Goal: Task Accomplishment & Management: Use online tool/utility

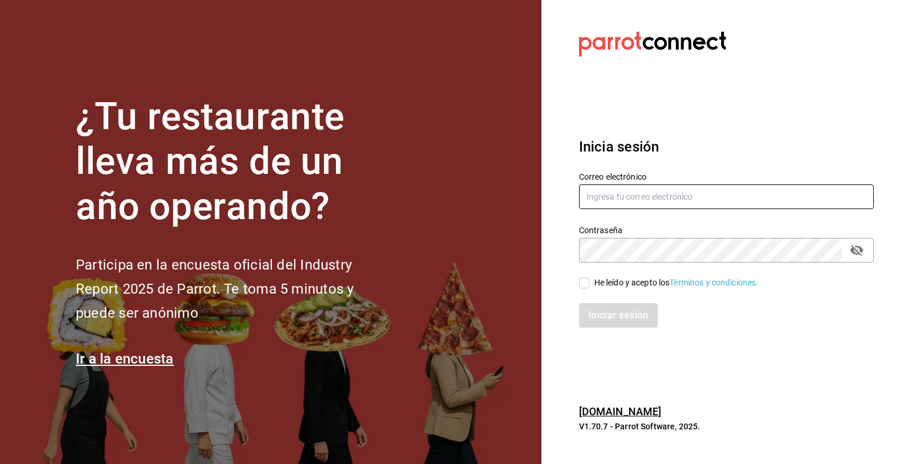
click at [609, 201] on input "text" at bounding box center [726, 196] width 295 height 25
type input "7"
type input "[PERSON_NAME][EMAIL_ADDRESS][PERSON_NAME][DOMAIN_NAME]"
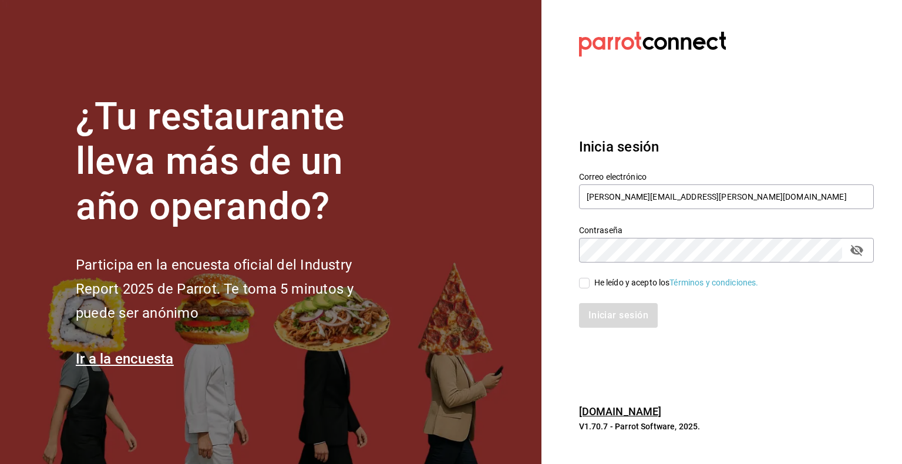
click at [584, 283] on input "He leído y acepto los Términos y condiciones." at bounding box center [584, 283] width 11 height 11
checkbox input "true"
click at [609, 311] on button "Iniciar sesión" at bounding box center [619, 315] width 80 height 25
click at [609, 378] on section "Datos incorrectos. Verifica que tu Correo o Contraseña estén bien escritos. Ini…" at bounding box center [722, 232] width 361 height 464
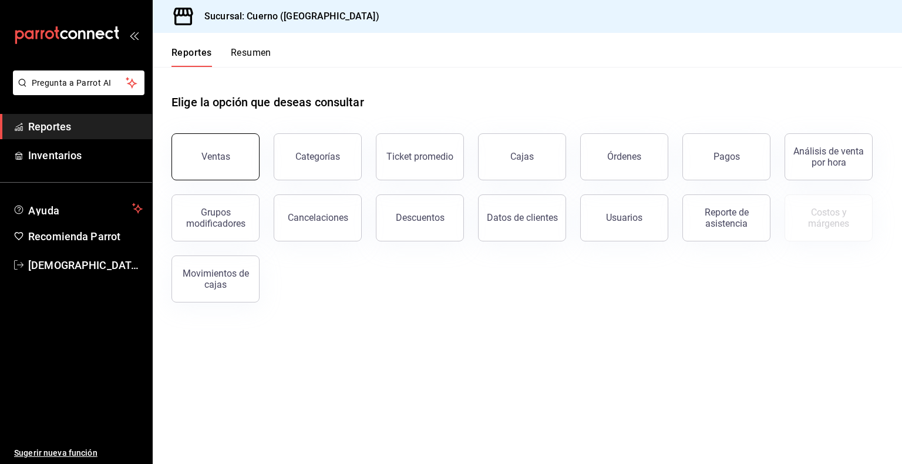
click at [224, 157] on div "Ventas" at bounding box center [216, 156] width 29 height 11
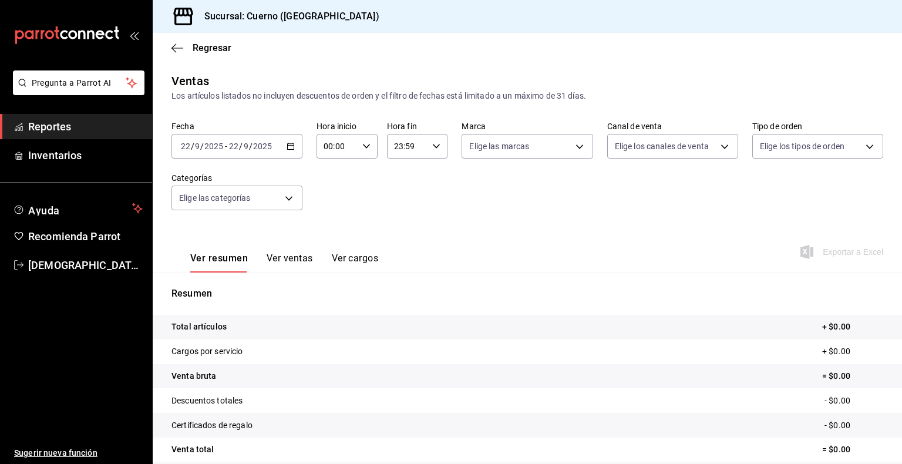
click at [287, 147] on icon "button" at bounding box center [291, 146] width 8 height 8
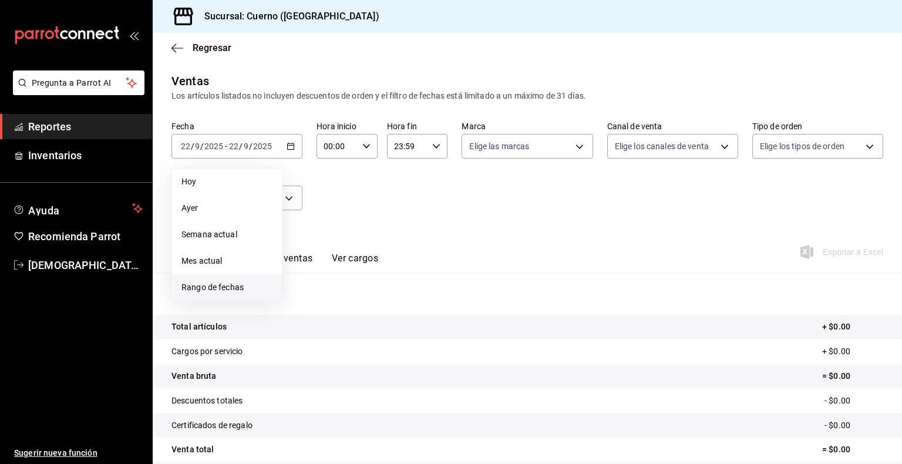
click at [247, 294] on li "Rango de fechas" at bounding box center [227, 287] width 110 height 26
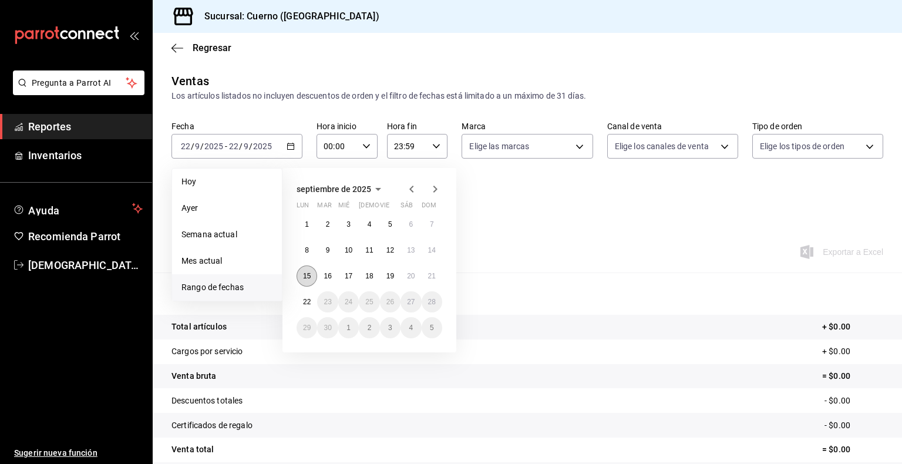
click at [306, 278] on abbr "15" at bounding box center [307, 276] width 8 height 8
click at [304, 298] on abbr "22" at bounding box center [307, 302] width 8 height 8
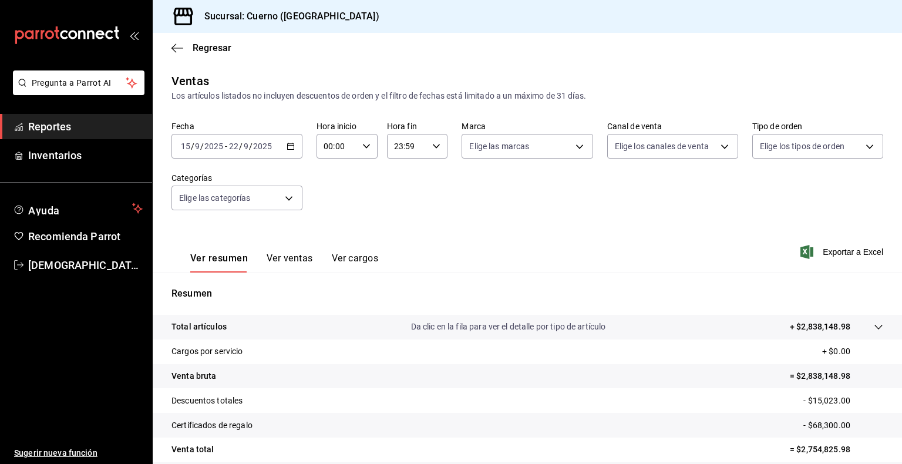
click at [362, 149] on icon "button" at bounding box center [366, 146] width 8 height 8
click at [330, 240] on span "05" at bounding box center [329, 242] width 11 height 9
type input "05:00"
click at [395, 201] on div at bounding box center [451, 232] width 902 height 464
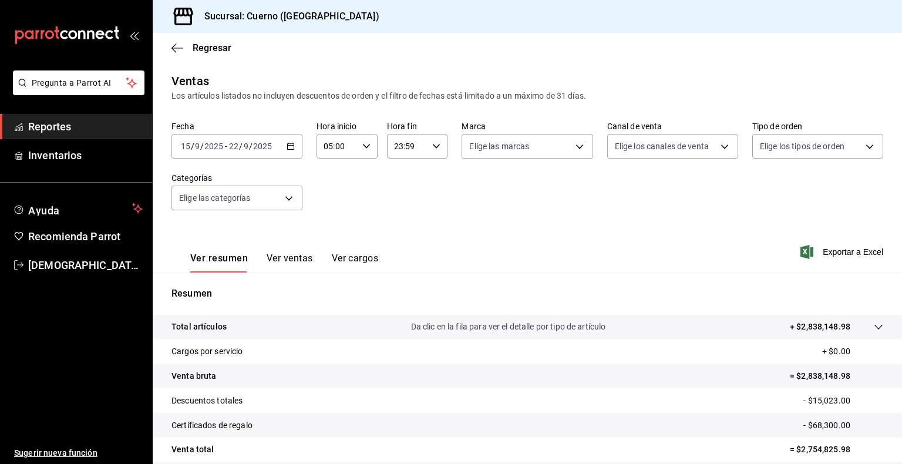
click at [432, 142] on icon "button" at bounding box center [436, 146] width 8 height 8
click at [400, 220] on span "05" at bounding box center [399, 214] width 11 height 9
click at [429, 182] on button "00" at bounding box center [429, 175] width 25 height 23
type input "05:00"
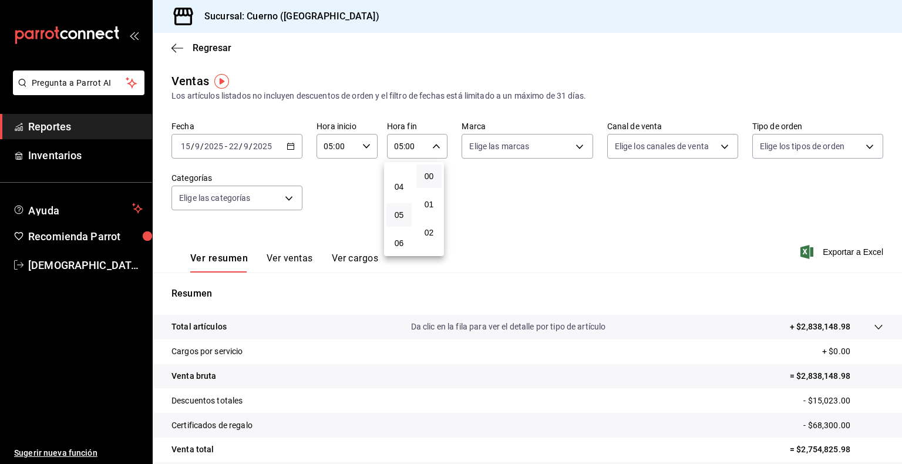
click at [495, 229] on div at bounding box center [451, 232] width 902 height 464
click at [855, 255] on span "Exportar a Excel" at bounding box center [843, 252] width 80 height 14
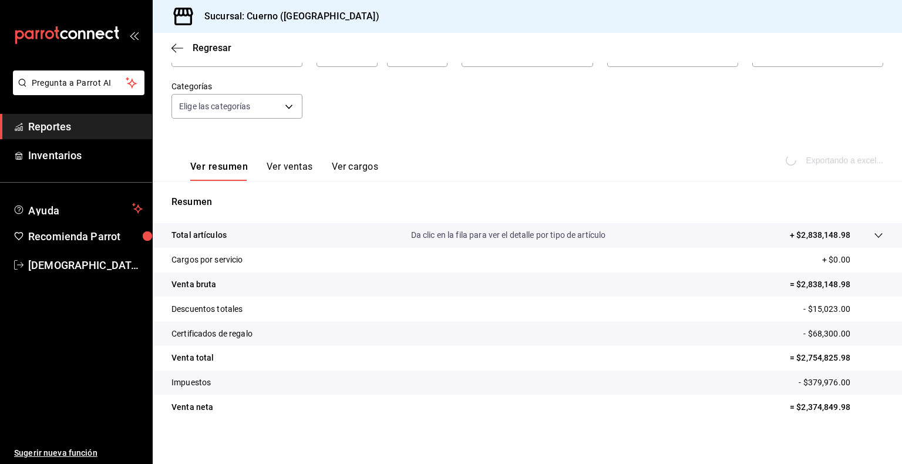
scroll to position [99, 0]
